Goal: Task Accomplishment & Management: Manage account settings

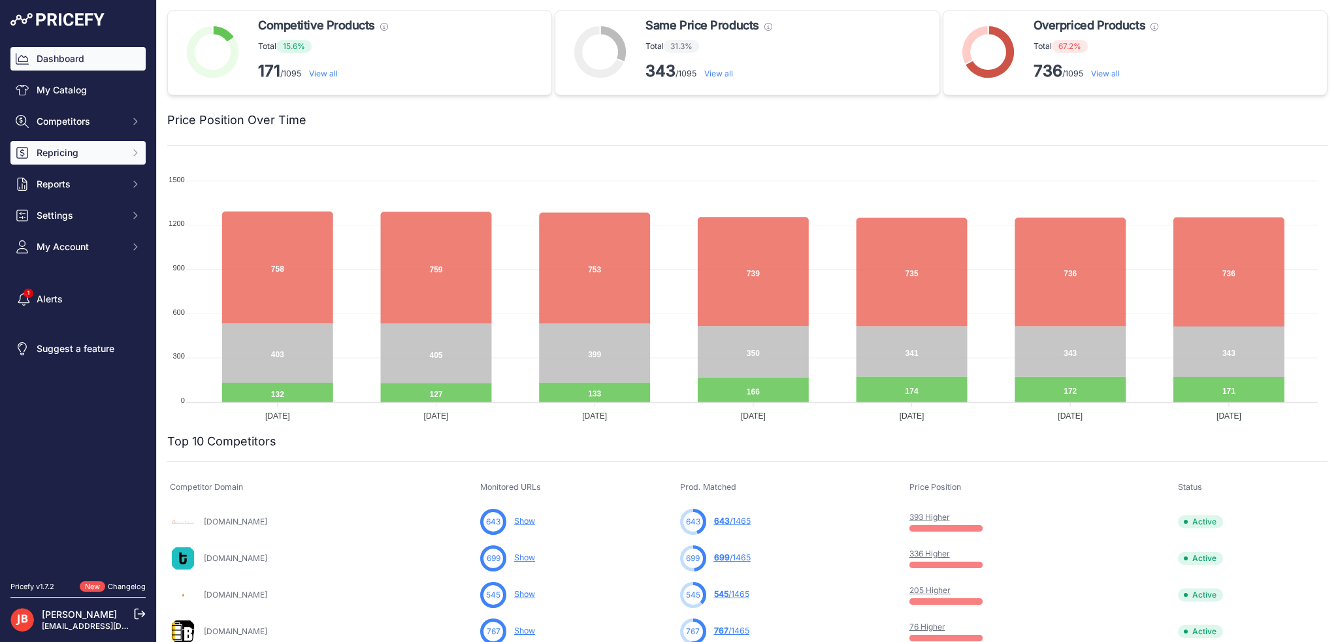
click at [78, 154] on span "Repricing" at bounding box center [80, 152] width 86 height 13
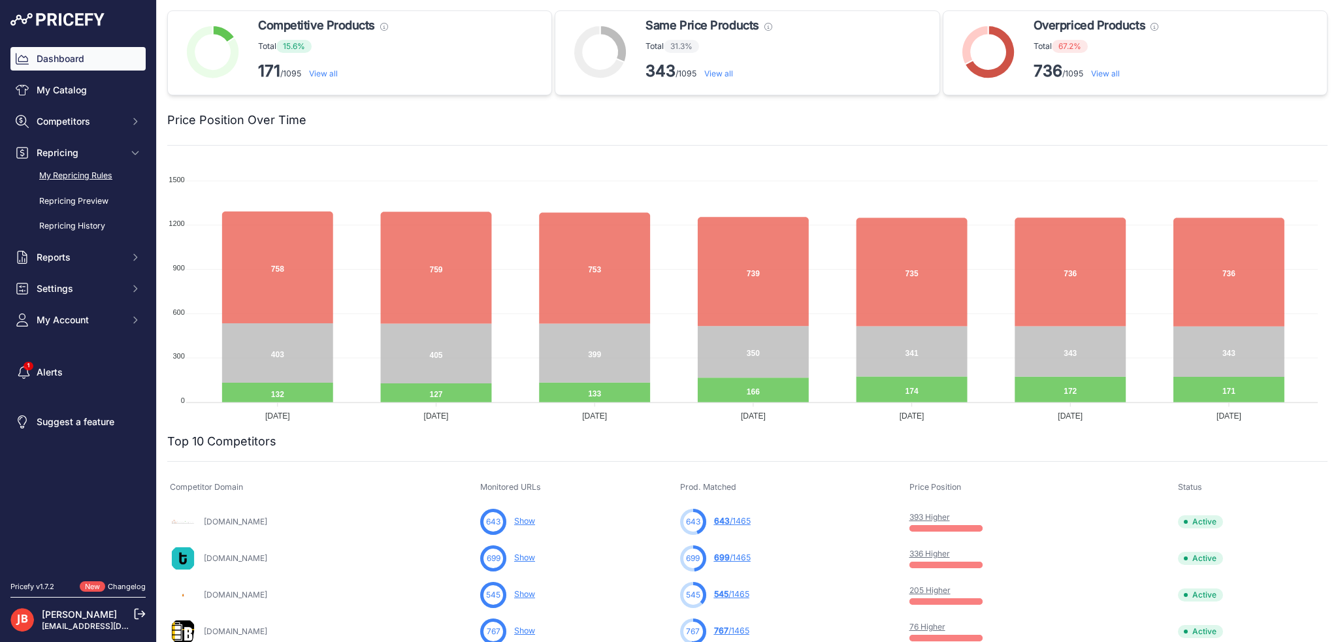
click at [88, 178] on link "My Repricing Rules" at bounding box center [77, 176] width 135 height 23
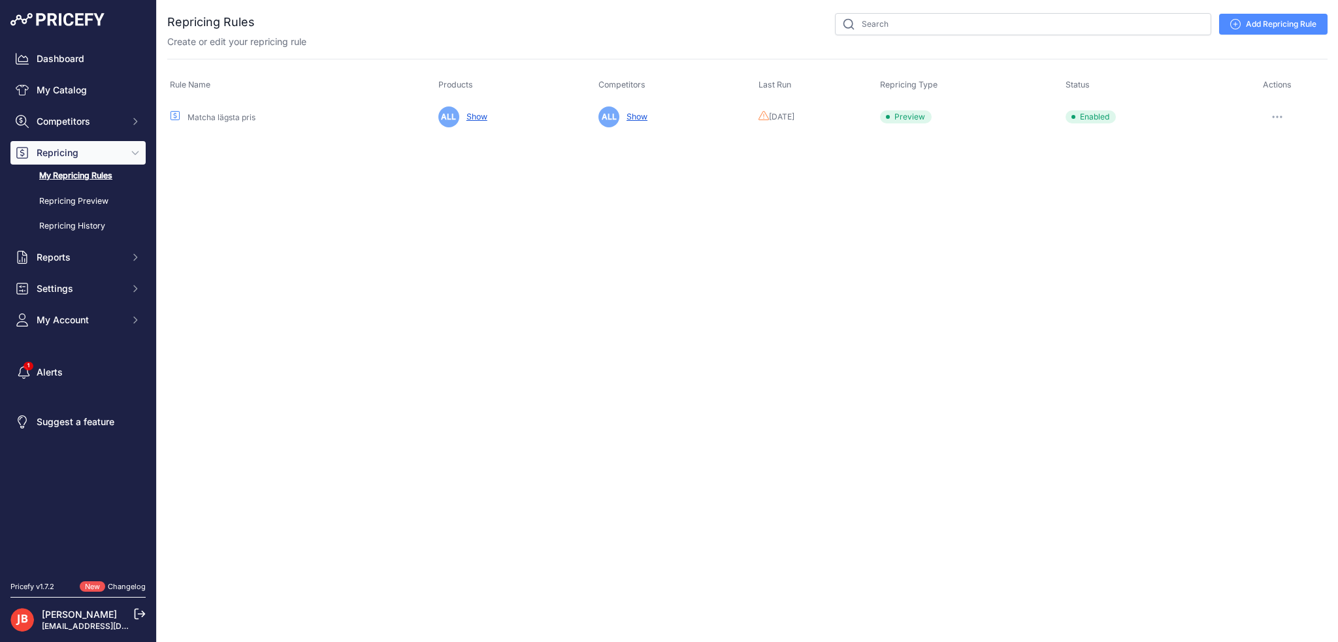
click at [227, 112] on link "Matcha lägsta pris" at bounding box center [222, 117] width 68 height 10
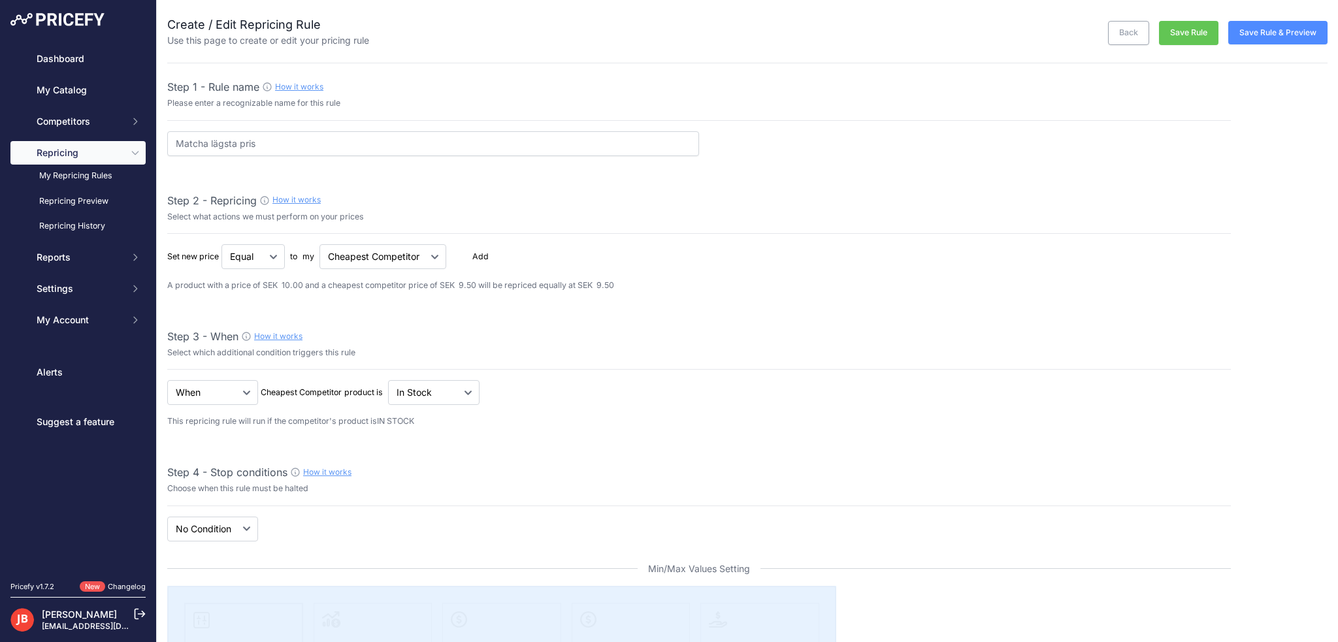
select select "7"
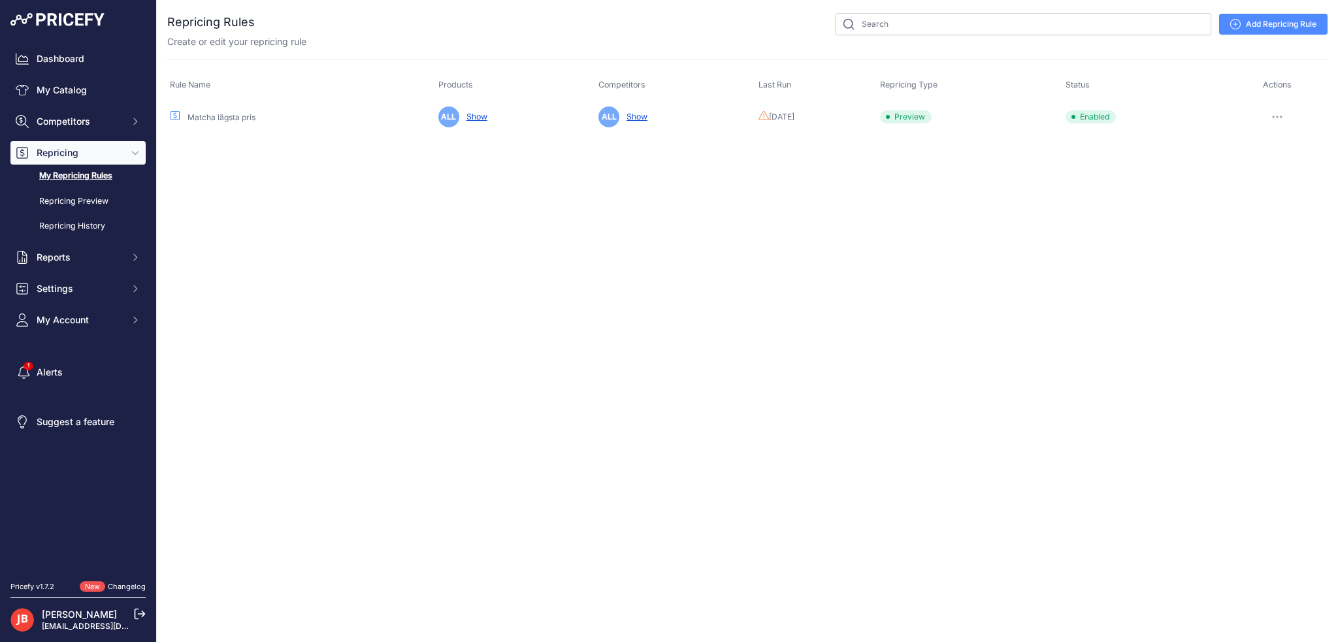
click at [1284, 114] on button "button" at bounding box center [1277, 117] width 26 height 18
click at [1275, 163] on button "Run Preview" at bounding box center [1283, 165] width 84 height 21
click at [79, 199] on link "Repricing Preview" at bounding box center [77, 201] width 135 height 23
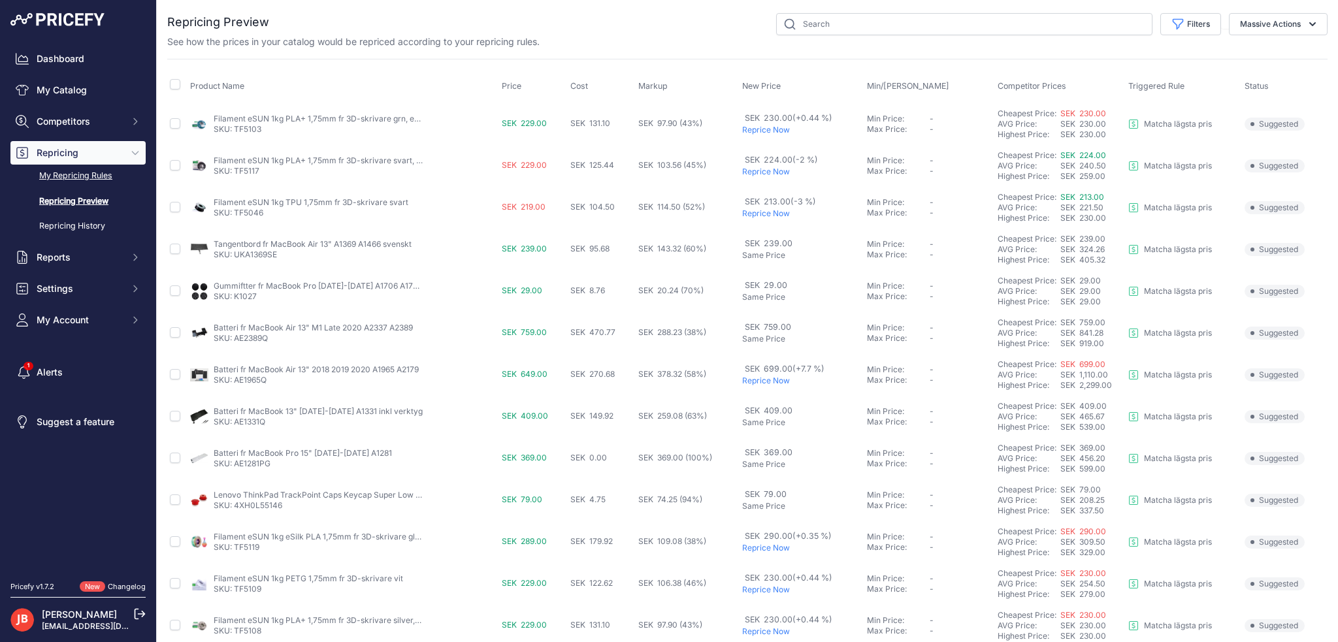
click at [90, 174] on link "My Repricing Rules" at bounding box center [77, 176] width 135 height 23
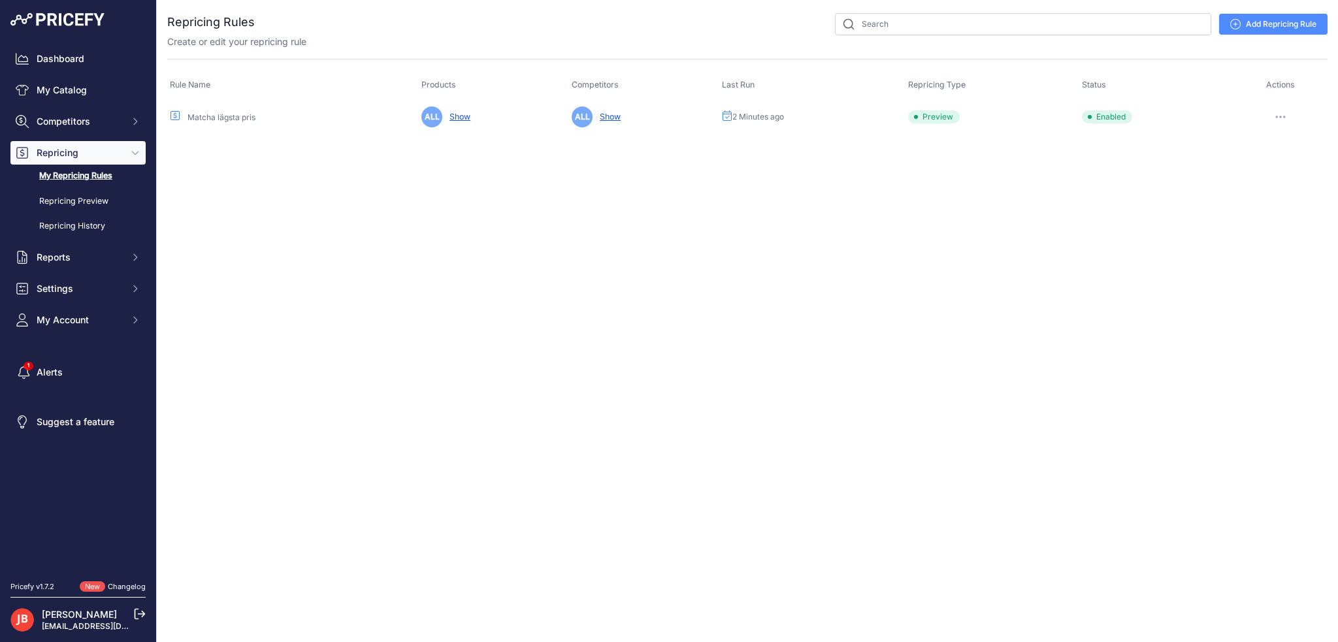
click at [1286, 117] on button "button" at bounding box center [1280, 117] width 26 height 18
click at [1269, 140] on link "Edit" at bounding box center [1283, 144] width 84 height 21
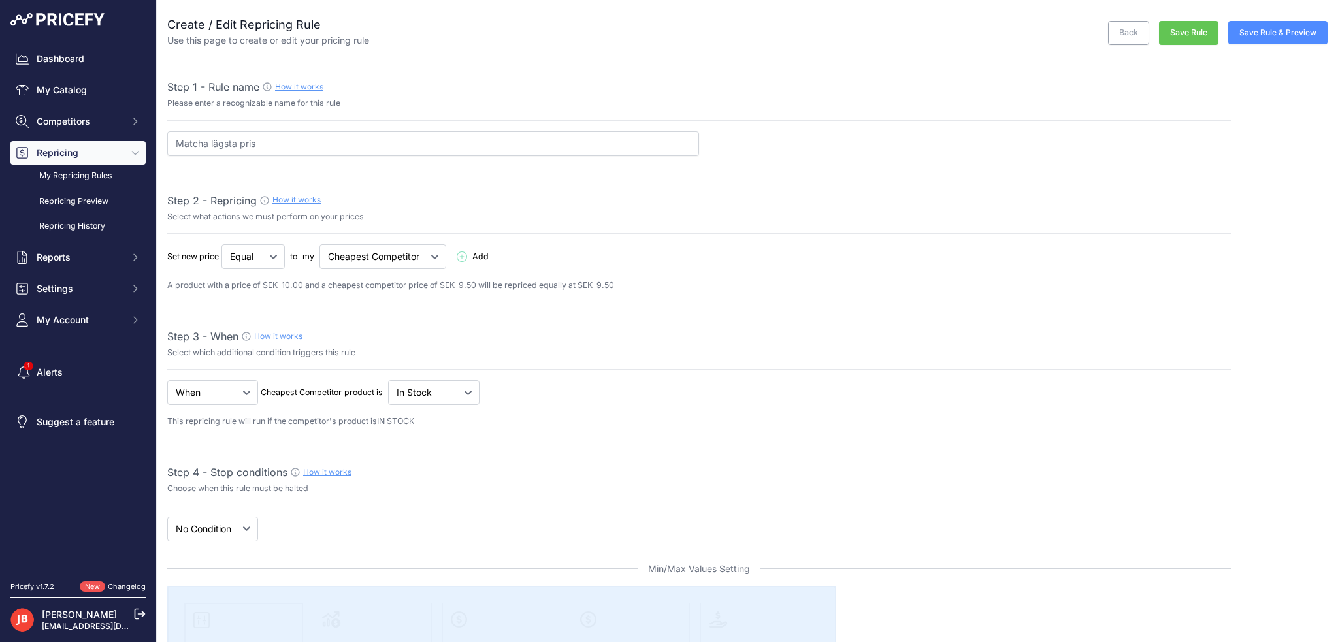
select select "7"
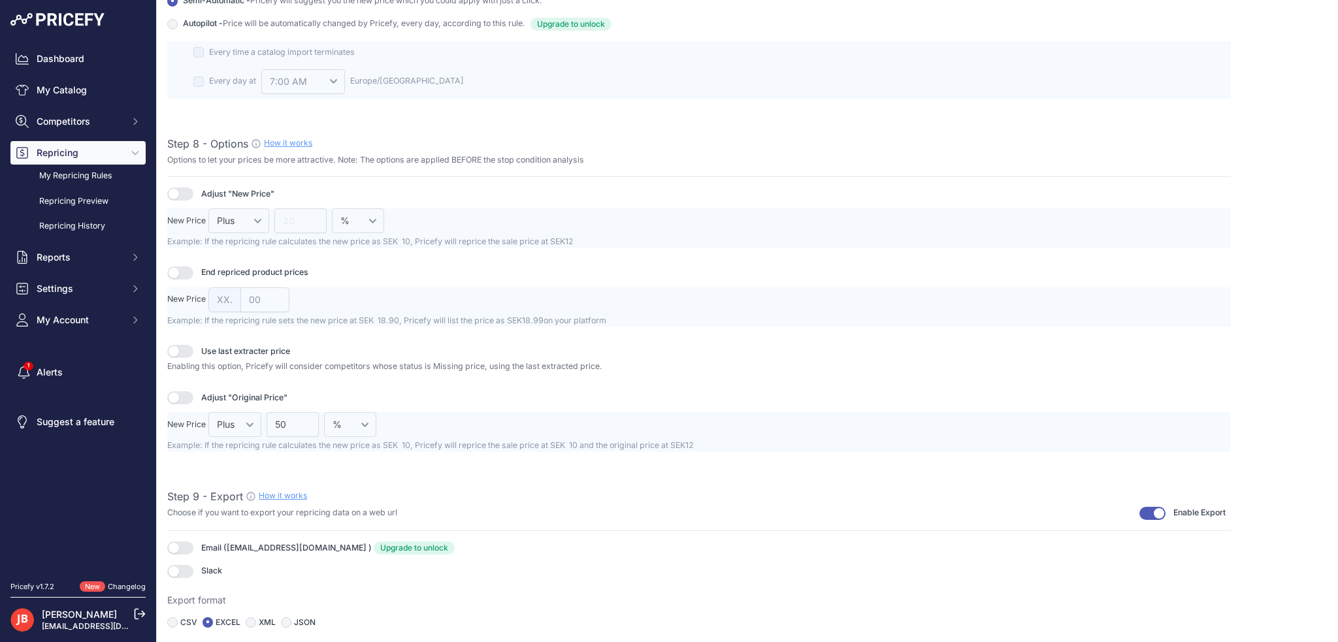
scroll to position [1569, 0]
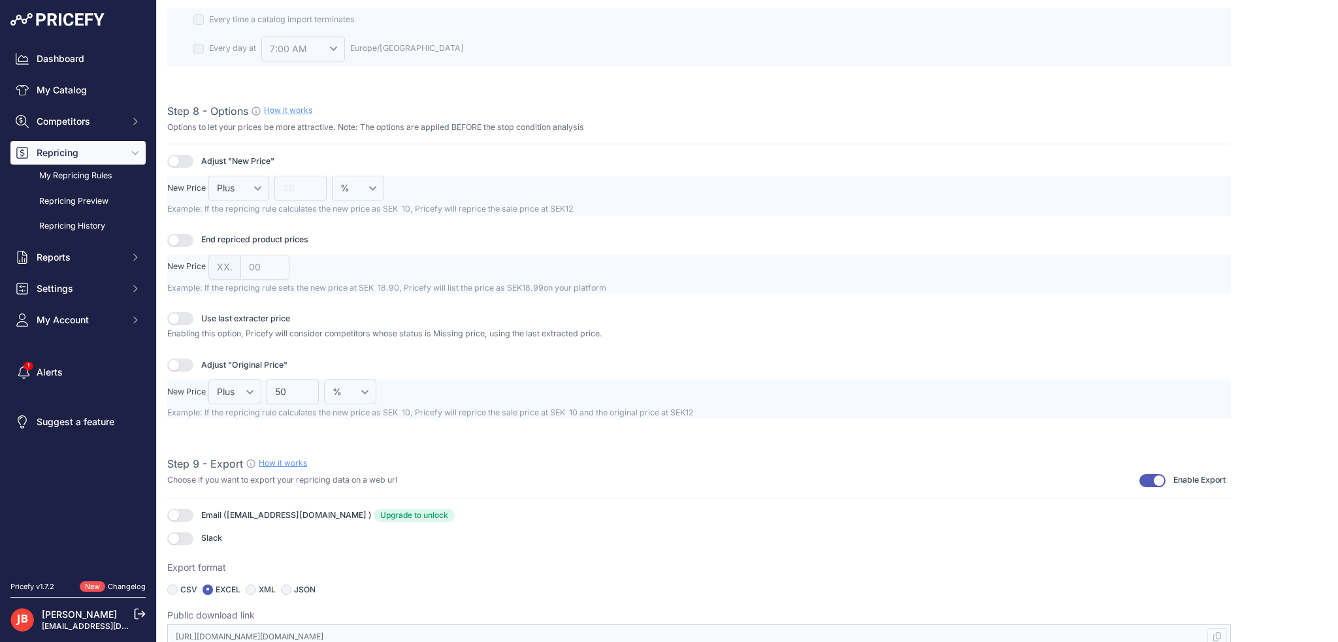
click at [0, 608] on div "Dashboard My Catalog Competitors Competitors Monitored URLs MAP infringements R…" at bounding box center [669, 321] width 1338 height 642
